Goal: Navigation & Orientation: Find specific page/section

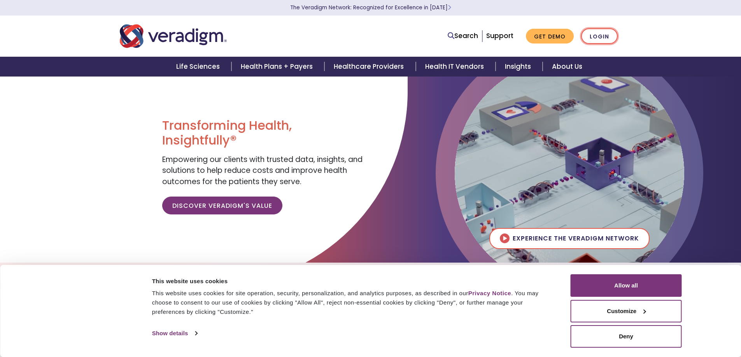
click at [604, 37] on link "Login" at bounding box center [599, 36] width 37 height 16
